Goal: Check status: Check status

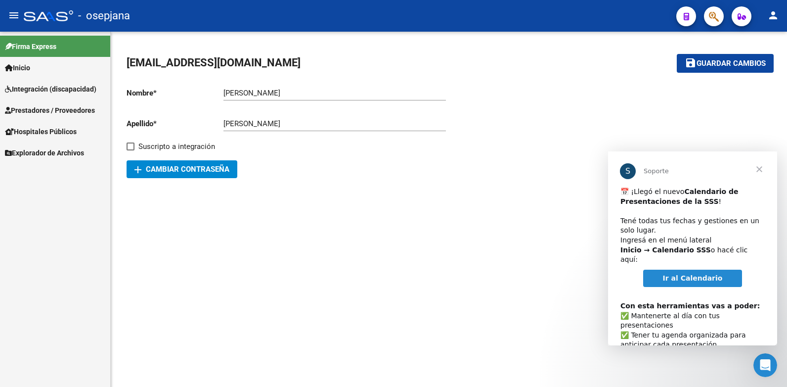
click at [73, 107] on span "Prestadores / Proveedores" at bounding box center [50, 110] width 90 height 11
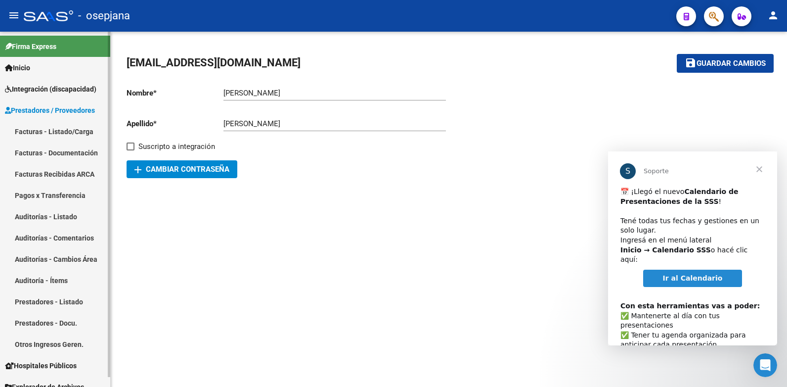
click at [76, 128] on link "Facturas - Listado/Carga" at bounding box center [55, 131] width 110 height 21
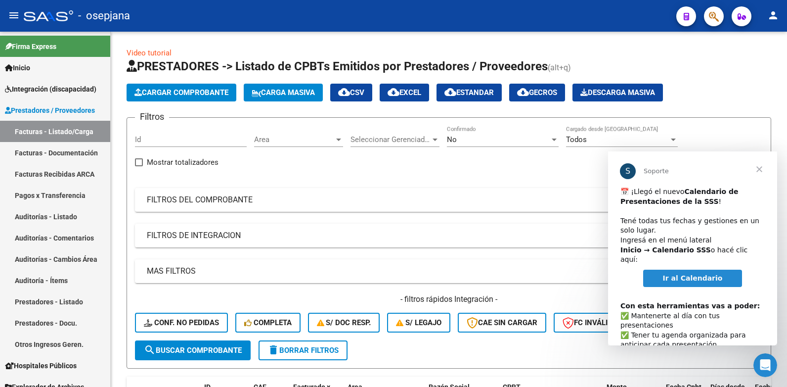
click at [757, 167] on span "Cerrar" at bounding box center [760, 169] width 36 height 36
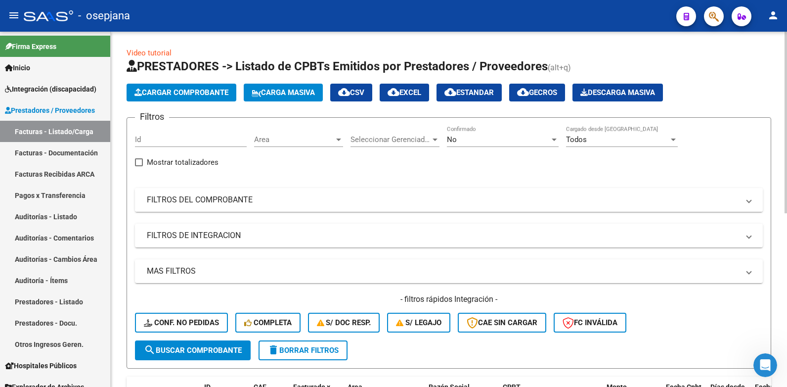
click at [753, 202] on mat-expansion-panel-header "FILTROS DEL COMPROBANTE" at bounding box center [449, 200] width 628 height 24
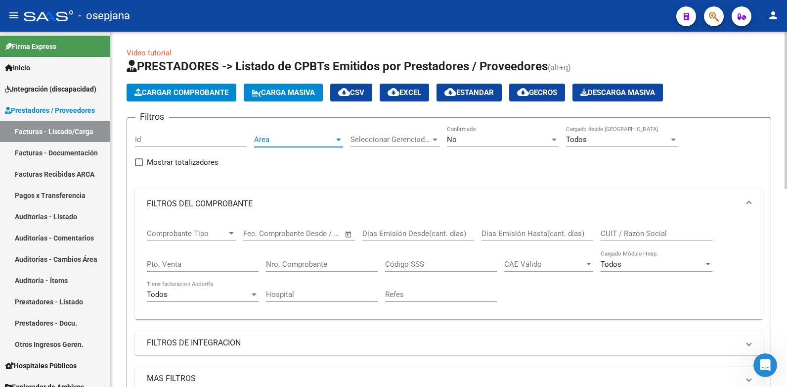
click at [341, 139] on div at bounding box center [338, 139] width 5 height 2
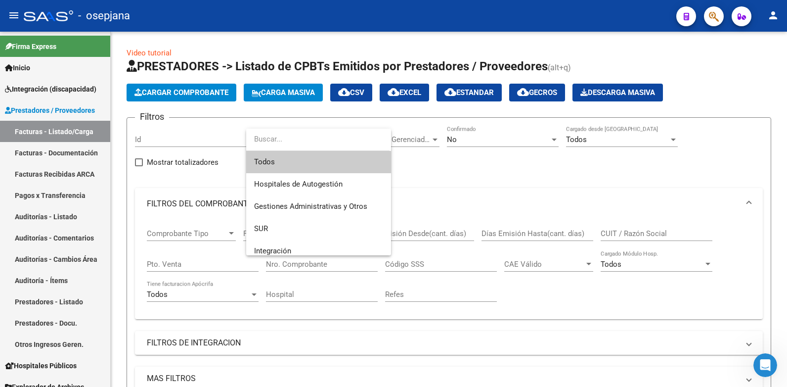
click at [269, 163] on span "Todos" at bounding box center [318, 162] width 129 height 22
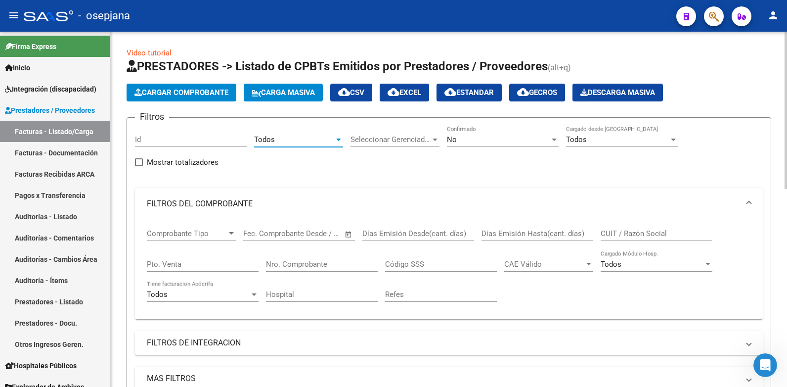
click at [555, 139] on div at bounding box center [554, 139] width 5 height 2
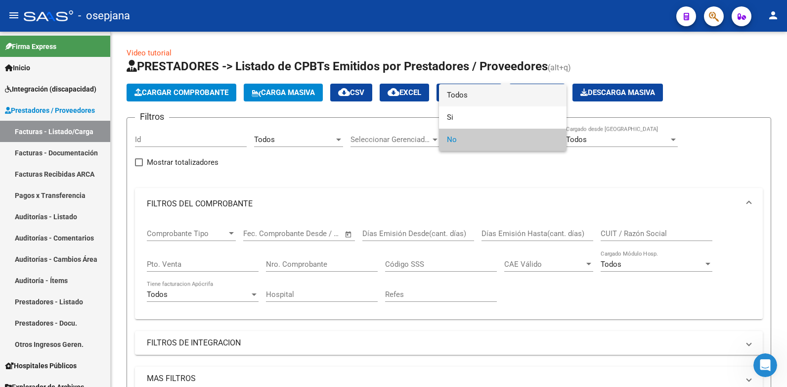
click at [464, 91] on span "Todos" at bounding box center [503, 95] width 112 height 22
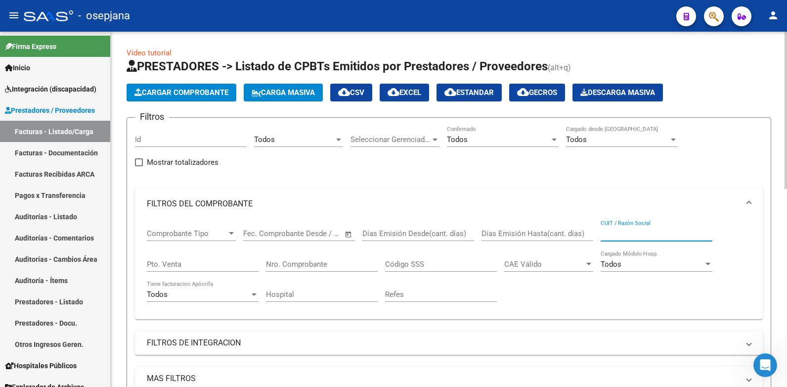
click at [647, 233] on input "CUIT / Razón Social" at bounding box center [657, 233] width 112 height 9
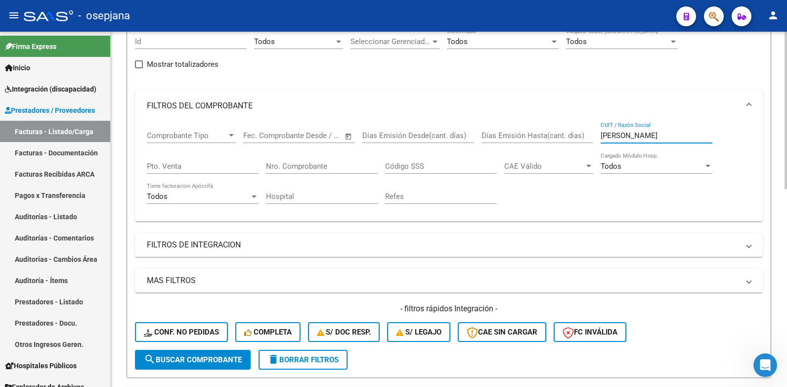
scroll to position [99, 0]
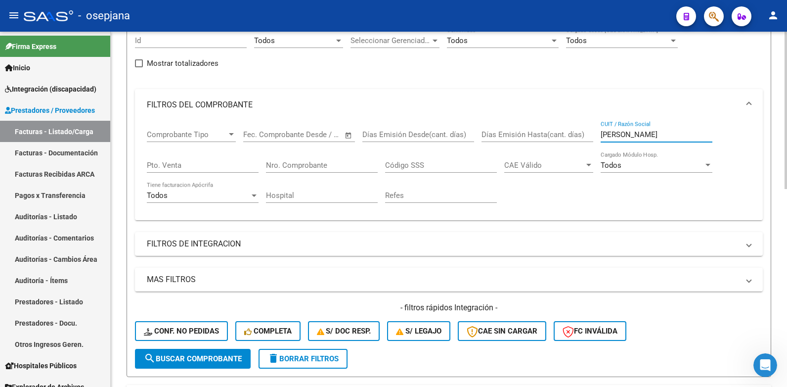
type input "[PERSON_NAME]"
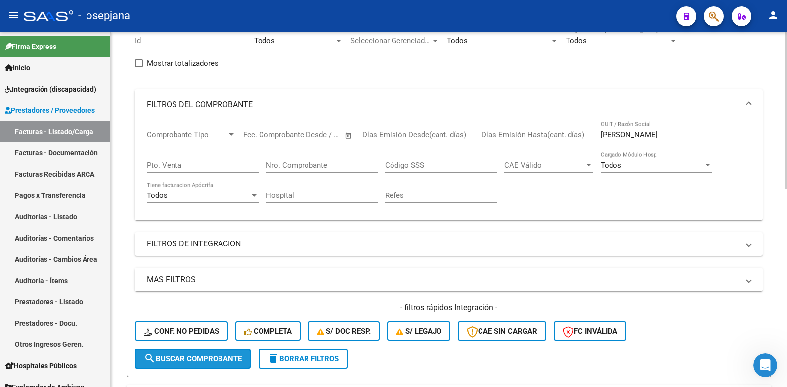
click at [181, 358] on span "search Buscar Comprobante" at bounding box center [193, 358] width 98 height 9
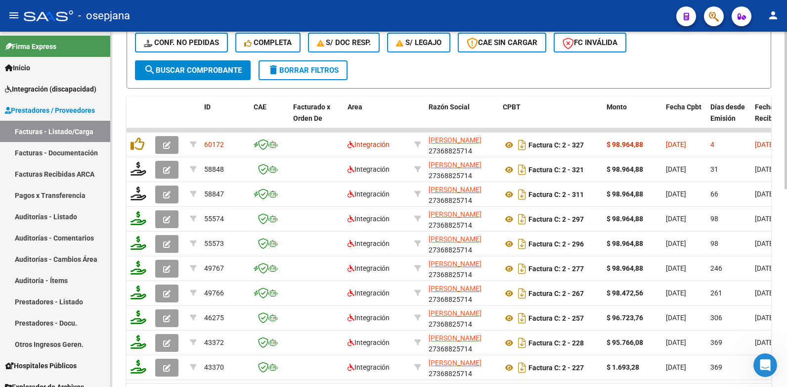
scroll to position [447, 0]
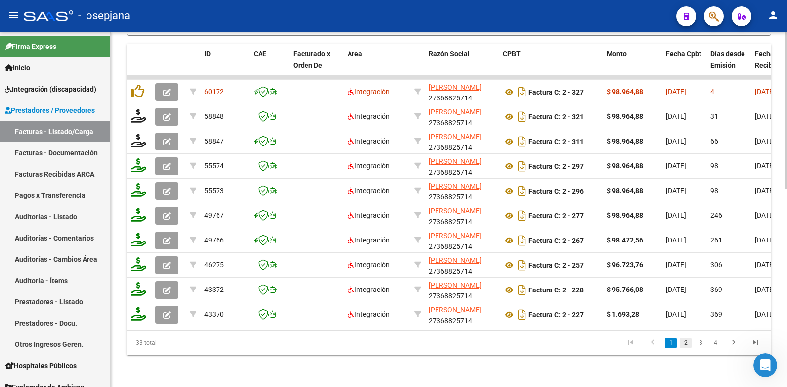
click at [687, 342] on link "2" at bounding box center [686, 342] width 12 height 11
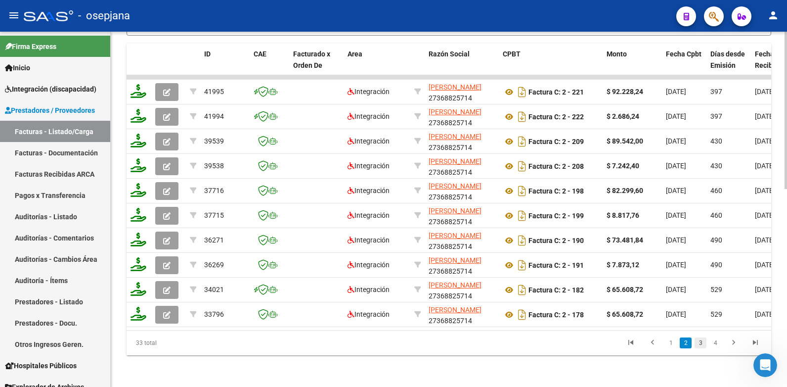
click at [700, 345] on link "3" at bounding box center [701, 342] width 12 height 11
click at [683, 344] on link "2" at bounding box center [686, 342] width 12 height 11
click at [671, 341] on link "1" at bounding box center [671, 342] width 12 height 11
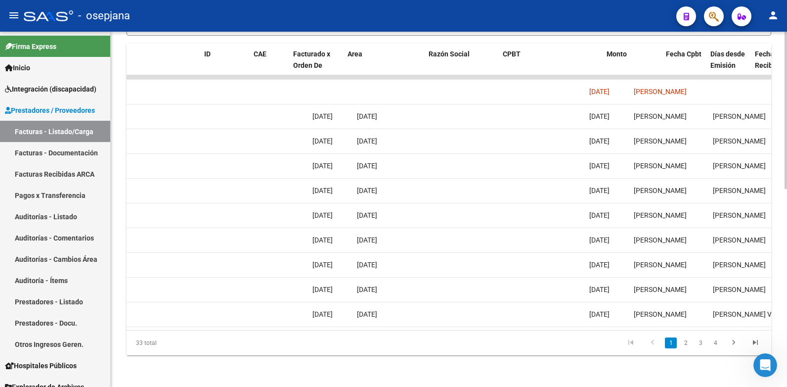
scroll to position [0, 0]
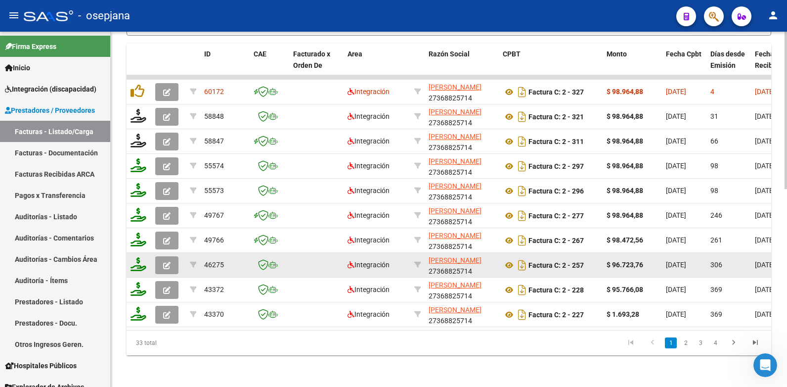
click at [166, 262] on icon "button" at bounding box center [166, 265] width 7 height 7
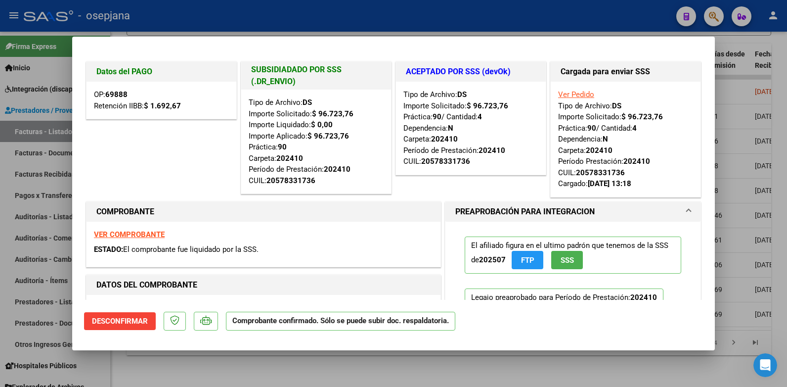
click at [742, 38] on div at bounding box center [393, 193] width 787 height 387
type input "$ 0,00"
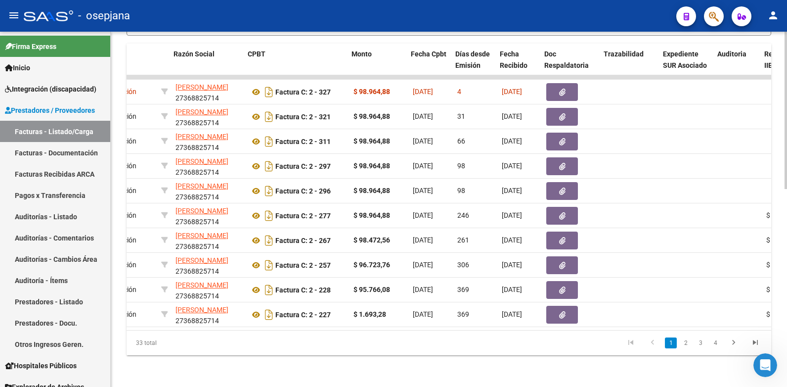
scroll to position [0, 262]
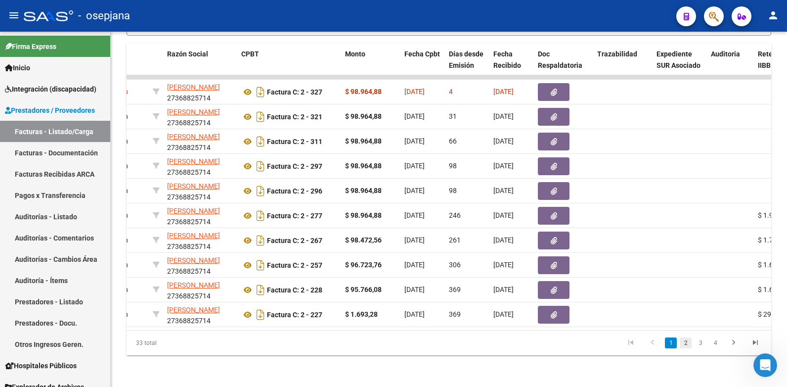
click at [686, 343] on link "2" at bounding box center [686, 342] width 12 height 11
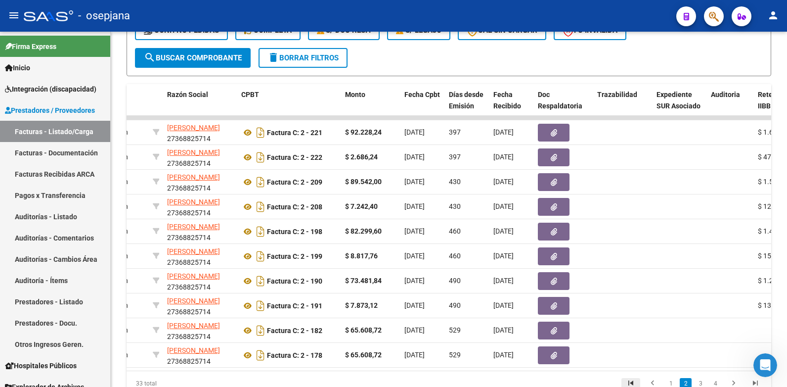
scroll to position [447, 0]
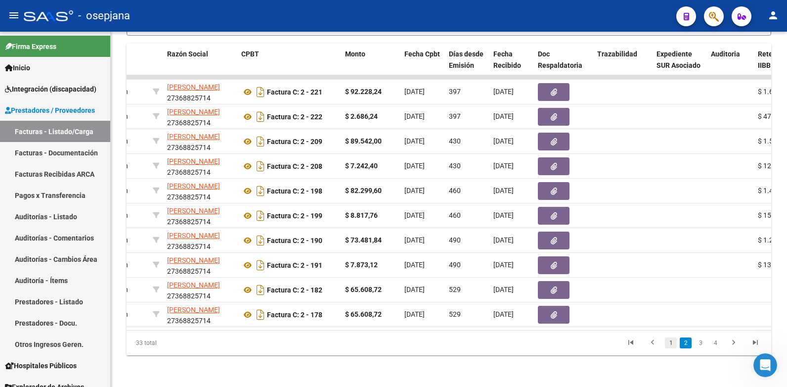
click at [672, 343] on link "1" at bounding box center [671, 342] width 12 height 11
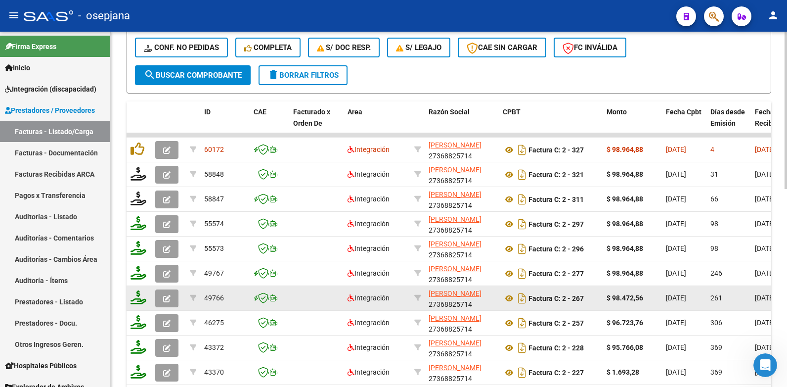
scroll to position [398, 0]
